Goal: Task Accomplishment & Management: Manage account settings

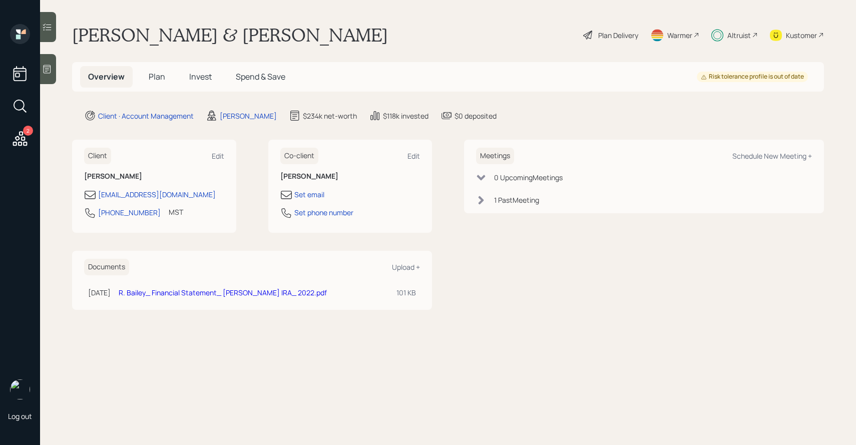
click at [141, 80] on h5 "Plan" at bounding box center [157, 77] width 33 height 22
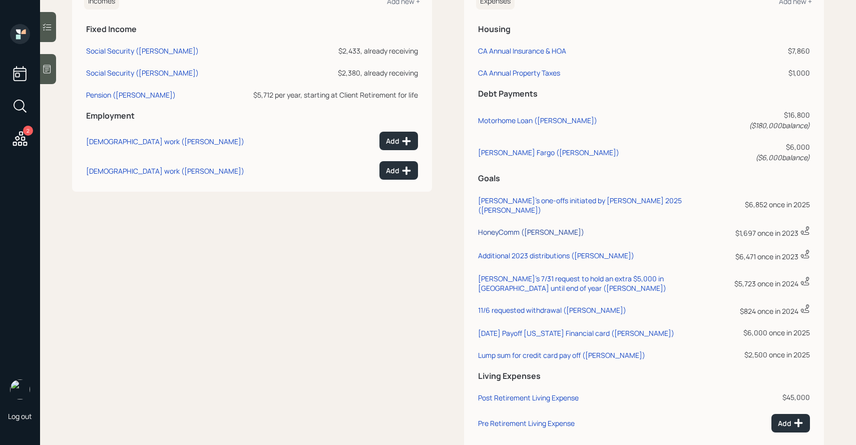
scroll to position [454, 0]
click at [519, 226] on div "HoneyComm ([PERSON_NAME])" at bounding box center [531, 231] width 106 height 10
select select "0"
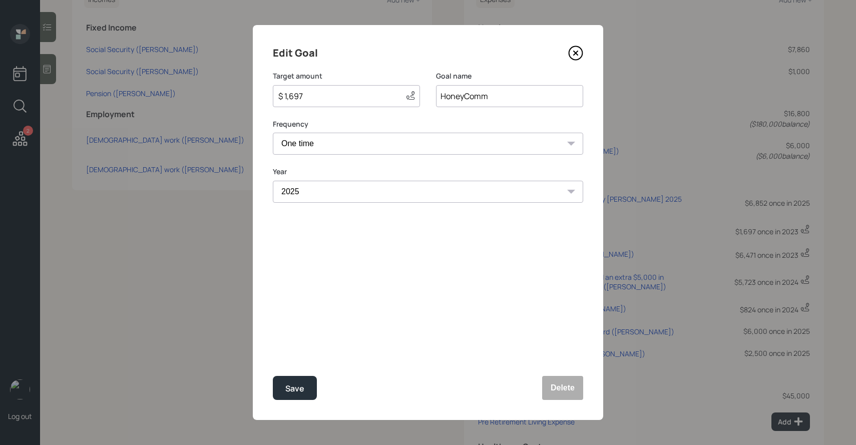
click at [354, 93] on input "$ 1,697" at bounding box center [337, 96] width 120 height 12
type input "$ 1,698"
click at [568, 54] on icon at bounding box center [575, 53] width 15 height 15
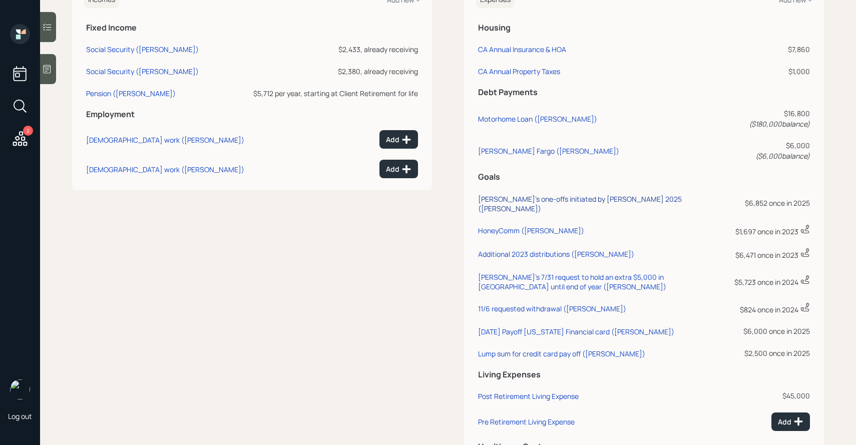
click at [532, 194] on div "[PERSON_NAME]'s one-offs initiated by [PERSON_NAME] 2025 ([PERSON_NAME])" at bounding box center [603, 203] width 251 height 19
select select "0"
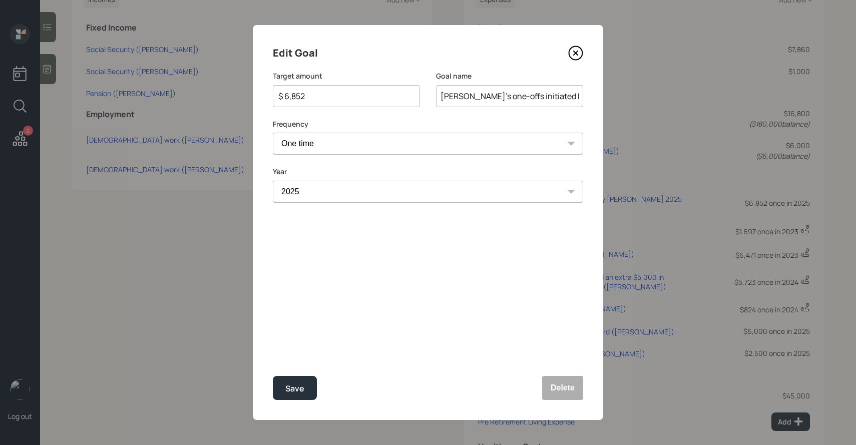
click at [374, 96] on input "$ 6,852" at bounding box center [342, 96] width 130 height 12
click at [273, 376] on button "Save" at bounding box center [295, 388] width 44 height 24
type input "$ 6,852"
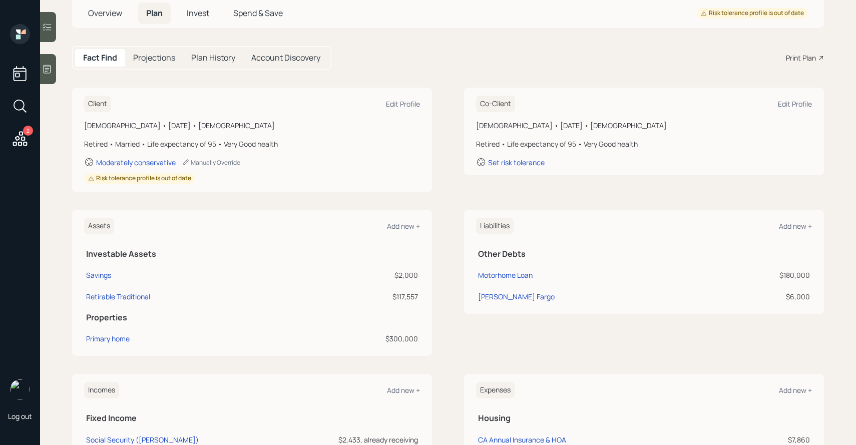
scroll to position [44, 0]
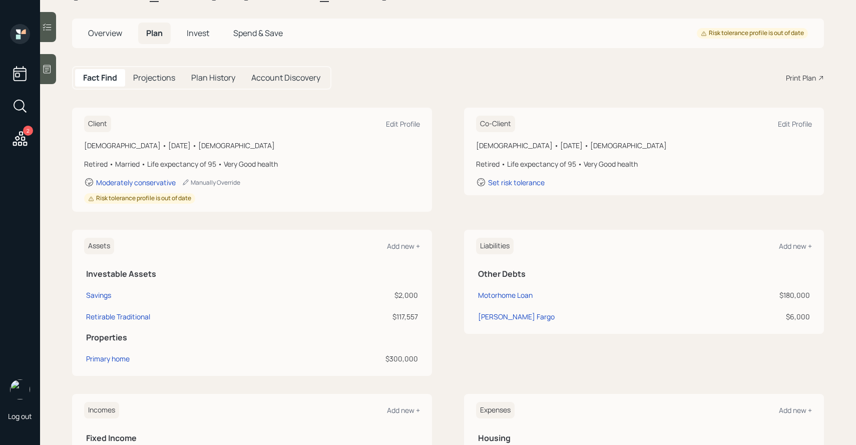
click at [200, 36] on span "Invest" at bounding box center [198, 33] width 23 height 11
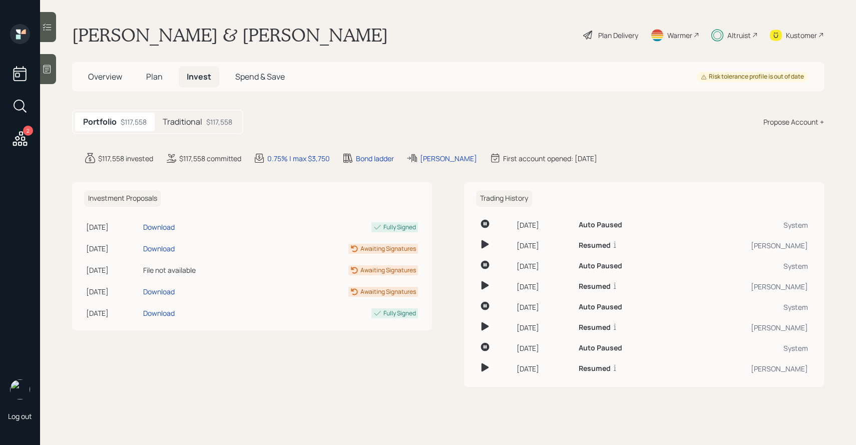
click at [195, 108] on main "[PERSON_NAME] & [PERSON_NAME] Plan Delivery Warmer Altruist Kustomer Overview P…" at bounding box center [448, 222] width 816 height 445
click at [195, 118] on h5 "Traditional" at bounding box center [183, 122] width 40 height 10
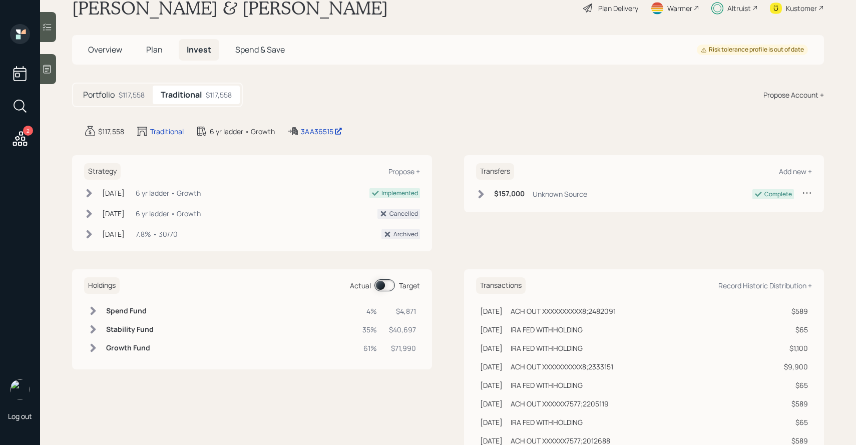
scroll to position [39, 0]
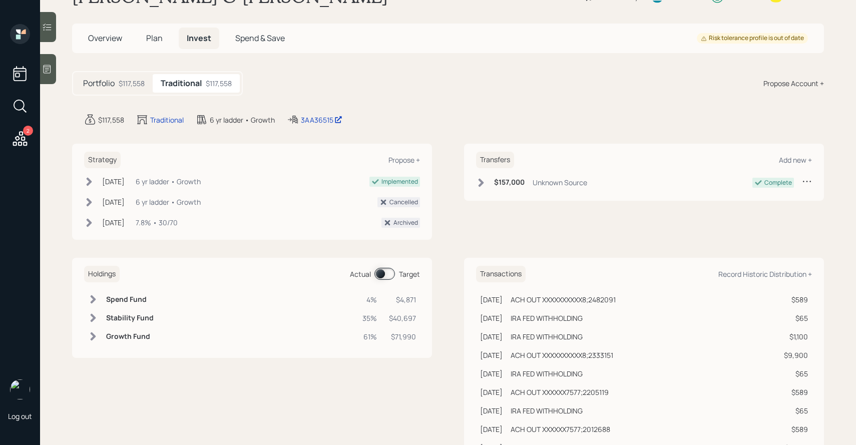
click at [384, 273] on span at bounding box center [384, 274] width 21 height 12
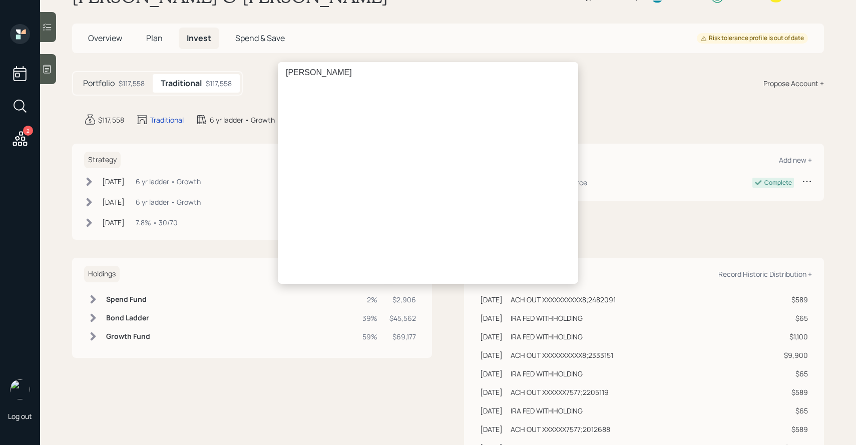
scroll to position [0, 0]
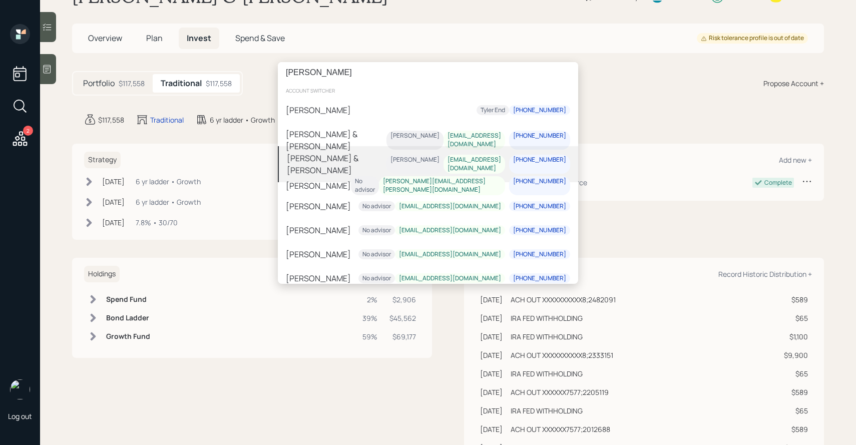
type input "[PERSON_NAME]"
click at [417, 163] on div "[PERSON_NAME]" at bounding box center [414, 160] width 49 height 9
